Goal: Information Seeking & Learning: Learn about a topic

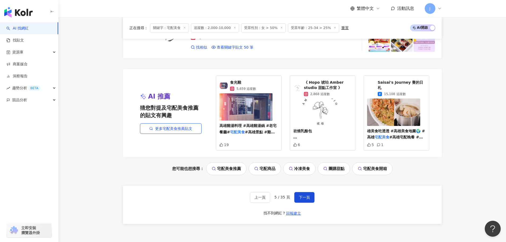
scroll to position [962, 0]
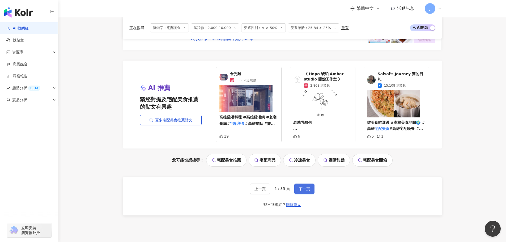
click at [300, 192] on button "下一頁" at bounding box center [304, 189] width 20 height 11
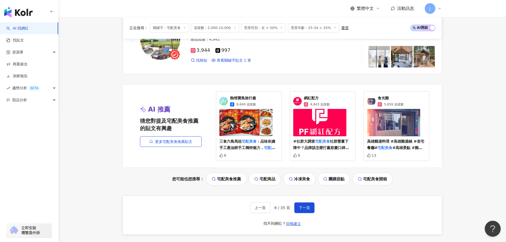
scroll to position [946, 0]
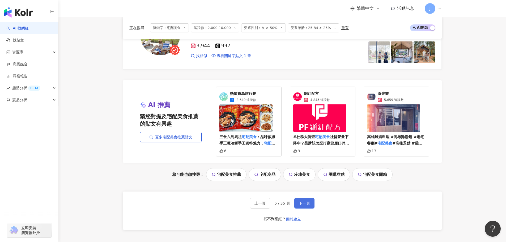
click at [306, 203] on span "下一頁" at bounding box center [304, 203] width 11 height 4
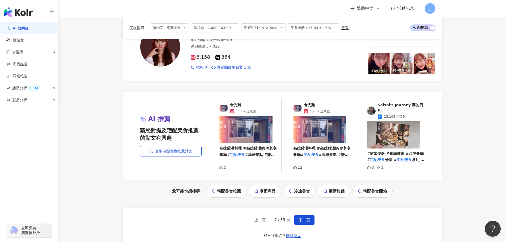
scroll to position [965, 0]
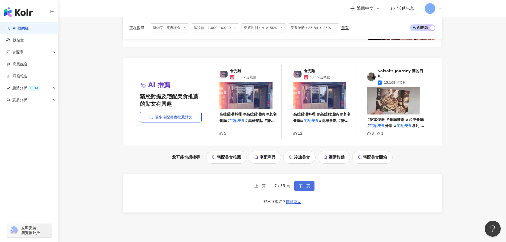
click at [303, 184] on span "下一頁" at bounding box center [304, 186] width 11 height 4
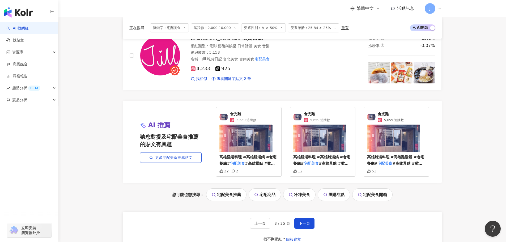
scroll to position [943, 0]
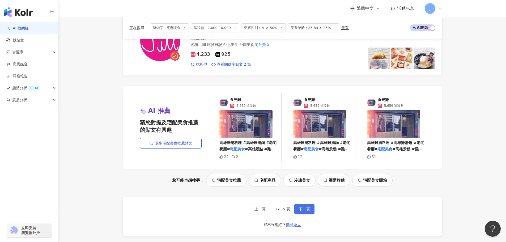
click at [306, 207] on span "下一頁" at bounding box center [304, 209] width 11 height 4
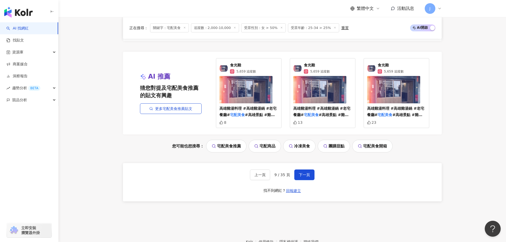
scroll to position [978, 0]
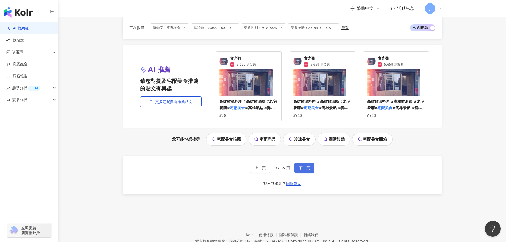
click at [303, 169] on span "下一頁" at bounding box center [304, 168] width 11 height 4
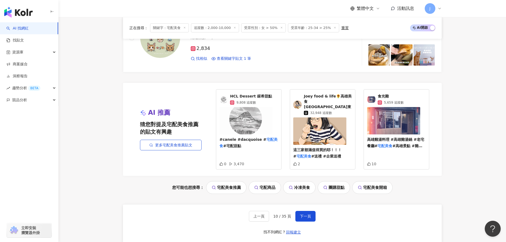
scroll to position [1009, 0]
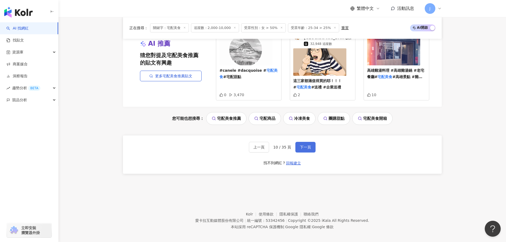
click at [307, 146] on button "下一頁" at bounding box center [306, 147] width 20 height 11
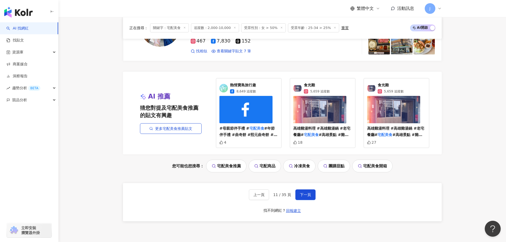
scroll to position [965, 0]
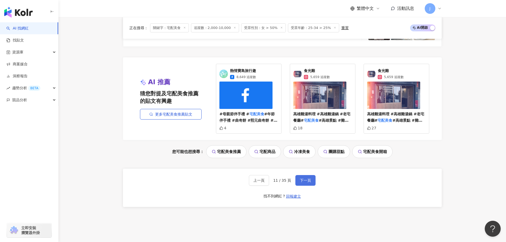
click at [301, 182] on span "下一頁" at bounding box center [305, 180] width 11 height 4
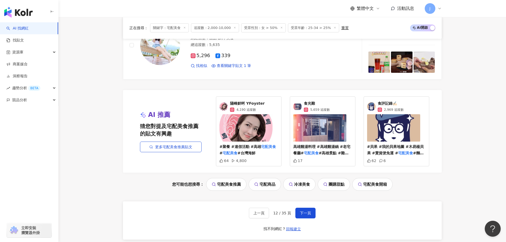
scroll to position [937, 0]
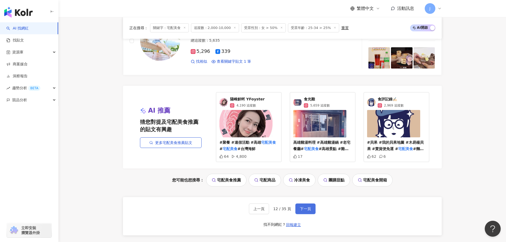
click at [298, 209] on button "下一頁" at bounding box center [306, 209] width 20 height 11
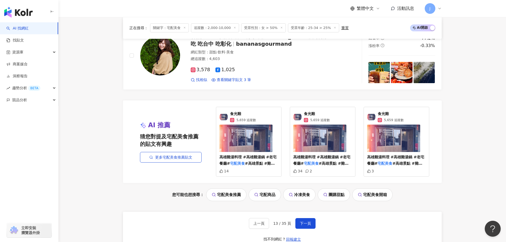
scroll to position [948, 0]
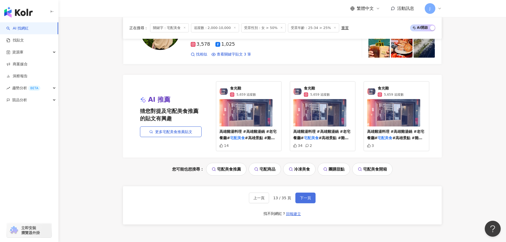
click at [309, 199] on span "下一頁" at bounding box center [305, 198] width 11 height 4
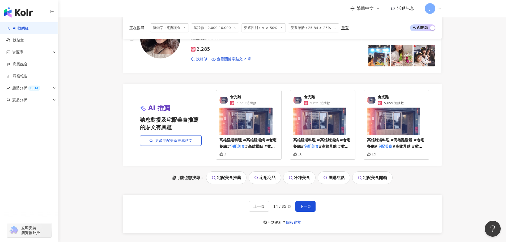
scroll to position [963, 0]
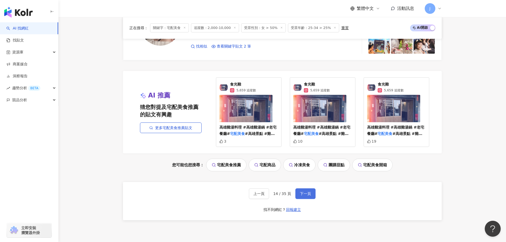
click at [304, 195] on span "下一頁" at bounding box center [305, 194] width 11 height 4
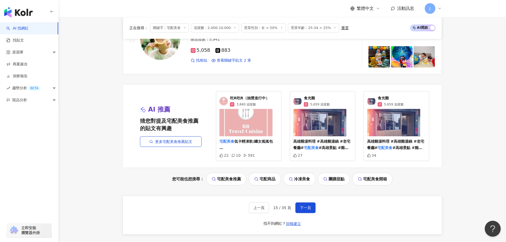
scroll to position [969, 0]
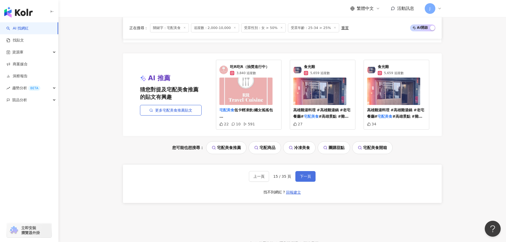
click at [305, 179] on button "下一頁" at bounding box center [306, 176] width 20 height 11
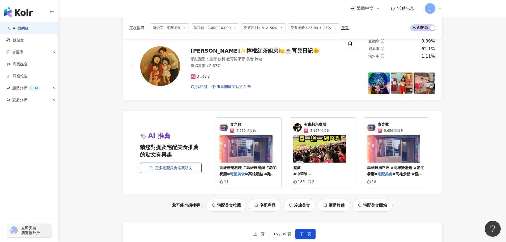
scroll to position [913, 0]
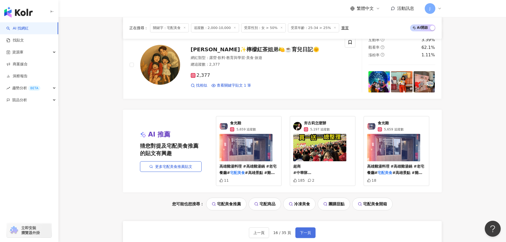
click at [307, 231] on span "下一頁" at bounding box center [305, 233] width 11 height 4
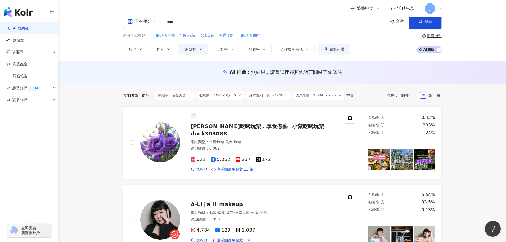
scroll to position [0, 0]
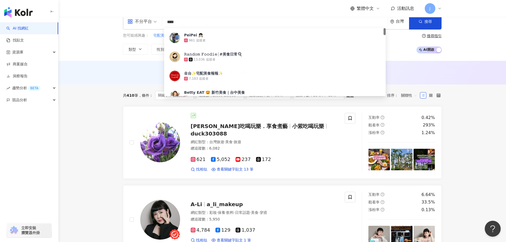
drag, startPoint x: 191, startPoint y: 20, endPoint x: 161, endPoint y: 25, distance: 30.6
click at [161, 25] on div "不分平台 **** 台灣 搜尋 eaf36034-c61b-4fb2-8050-cb06e4ad0cce PeiPei 👧🏻 961 追蹤者 𝚁𝚊𝚗𝚍𝚘𝚖 𝙵…" at bounding box center [282, 22] width 319 height 16
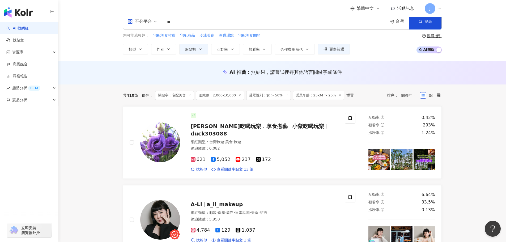
type input "**"
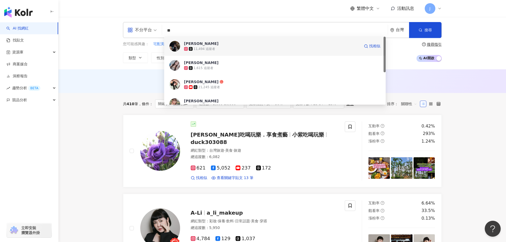
scroll to position [1, 0]
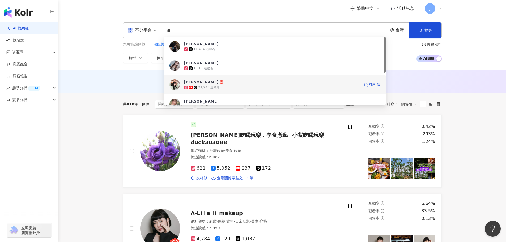
click at [204, 83] on span "葉佳錚" at bounding box center [272, 81] width 176 height 5
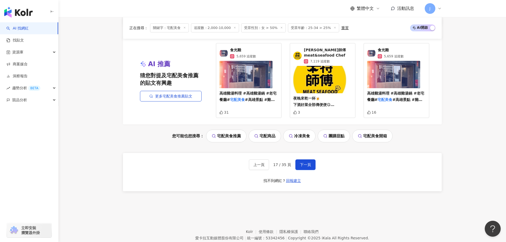
scroll to position [1004, 0]
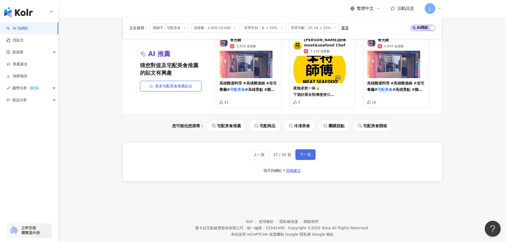
click at [307, 153] on span "下一頁" at bounding box center [305, 155] width 11 height 4
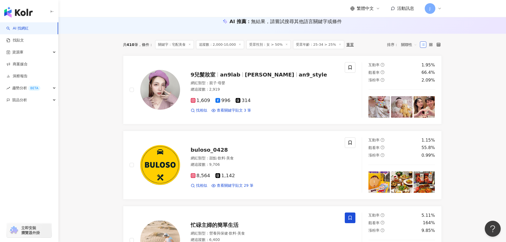
scroll to position [0, 0]
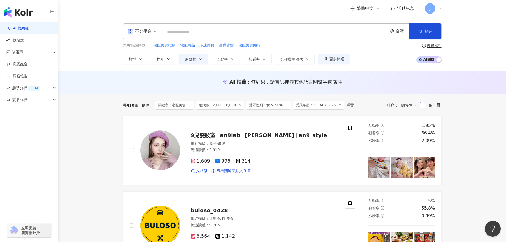
click at [205, 33] on input "search" at bounding box center [275, 32] width 222 height 10
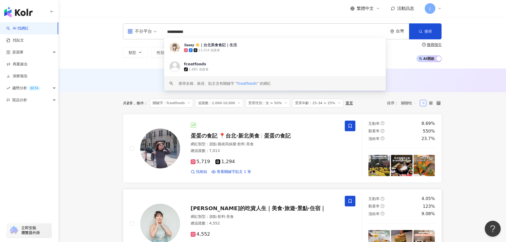
type input "**********"
click at [15, 15] on img "button" at bounding box center [18, 12] width 28 height 11
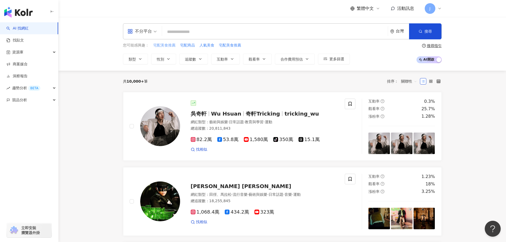
click at [166, 46] on span "宅配美食推薦" at bounding box center [164, 45] width 22 height 5
type input "******"
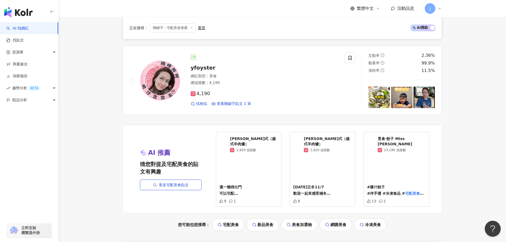
scroll to position [1028, 0]
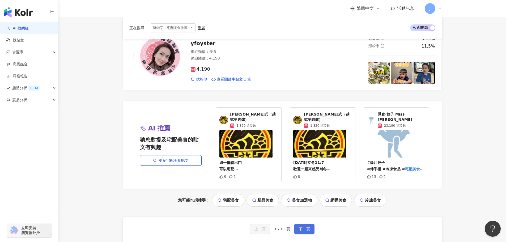
click at [310, 224] on button "下一頁" at bounding box center [304, 229] width 20 height 11
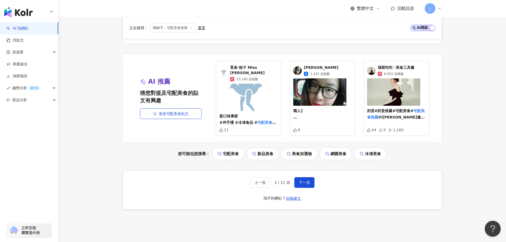
scroll to position [1122, 0]
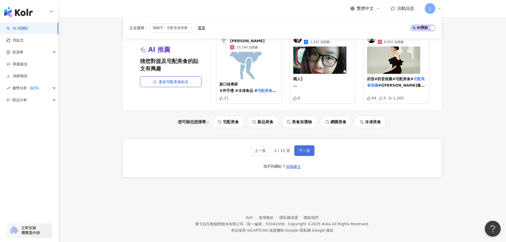
click at [306, 145] on button "下一頁" at bounding box center [304, 150] width 20 height 11
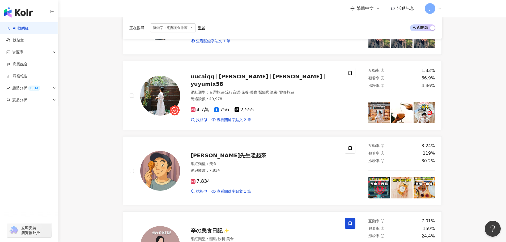
scroll to position [712, 0]
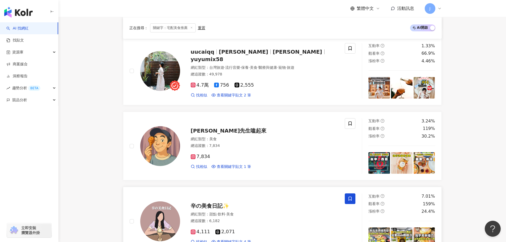
click at [204, 205] on span "辛の美食日記✨" at bounding box center [210, 206] width 39 height 6
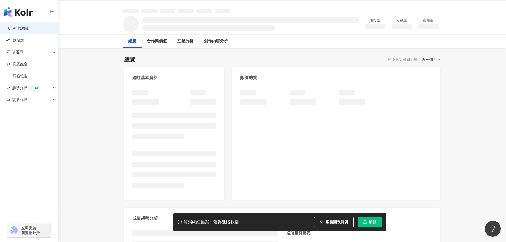
scroll to position [25, 0]
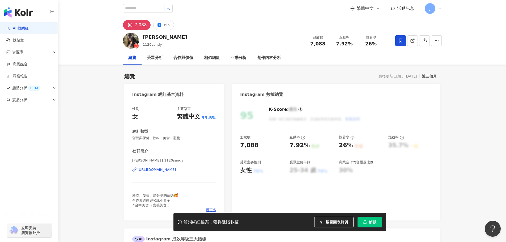
drag, startPoint x: 131, startPoint y: 170, endPoint x: 204, endPoint y: 170, distance: 73.1
click at [204, 170] on div "性別 女 主要語言 繁體中文 99.5% 網紅類型 營養與保健 · 飲料 · 美食 · 寵物 社群簡介 珊蒂楊 | 1120sandy https://www…" at bounding box center [174, 160] width 100 height 119
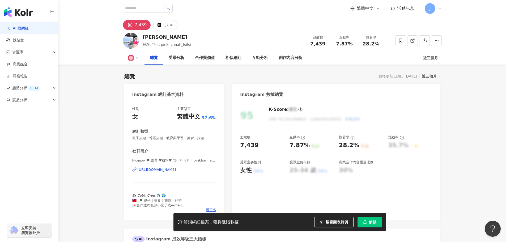
scroll to position [66, 0]
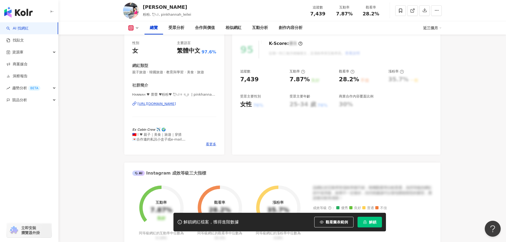
drag, startPoint x: 154, startPoint y: 102, endPoint x: 211, endPoint y: 103, distance: 57.4
click at [218, 102] on div "性別 女 主要語言 繁體中文 97.6% 網紅類型 親子旅遊 · 韓國旅遊 · 教育與學習 · 美食 · 旅遊 社群簡介 Hᴀɴɴᴀʜ ♥ 蕾蕾 ♥粉粉♥ ᄒ…" at bounding box center [174, 94] width 100 height 119
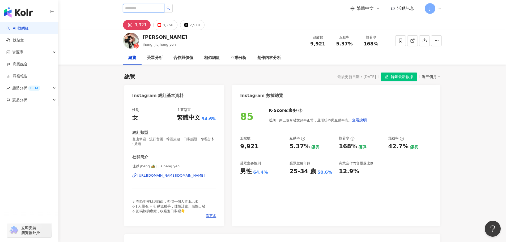
click at [138, 10] on input "search" at bounding box center [143, 8] width 41 height 9
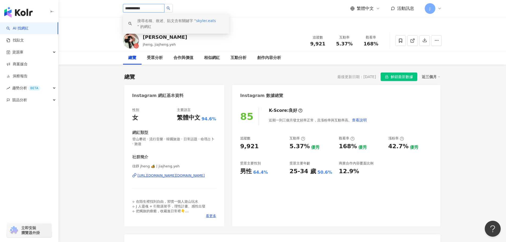
type input "**********"
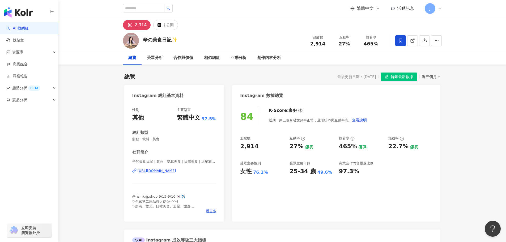
drag, startPoint x: 131, startPoint y: 170, endPoint x: 209, endPoint y: 169, distance: 78.4
click at [210, 168] on div "性別 其他 主要語言 繁體中文 97.5% 網紅類型 甜點 · 飲料 · 美食 社群簡介 辛的美食日記｜超商｜雙北美食｜日韓美食｜追星旅遊 | hsin_fo…" at bounding box center [174, 161] width 100 height 119
copy div "[URL][DOMAIN_NAME]"
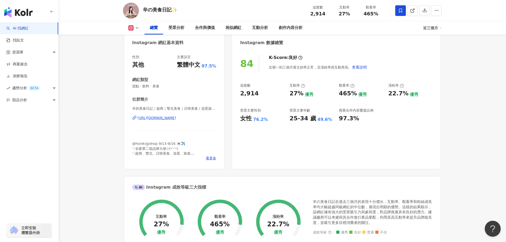
scroll to position [27, 0]
